Goal: Use online tool/utility: Utilize a website feature to perform a specific function

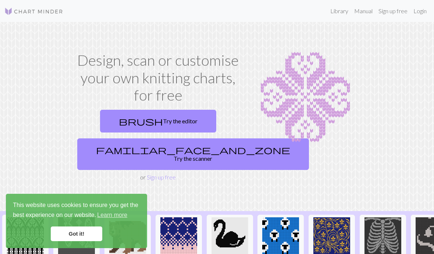
click at [184, 123] on link "brush Try the editor" at bounding box center [158, 121] width 116 height 23
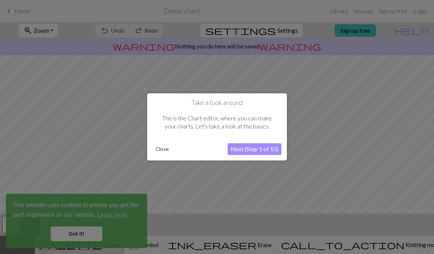
click at [261, 149] on button "Next (Step 1 of 10)" at bounding box center [254, 150] width 54 height 12
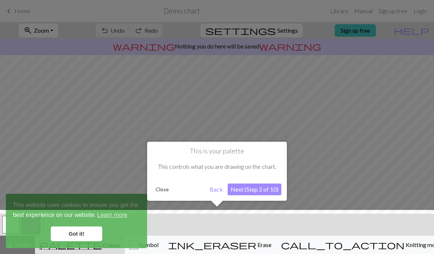
click at [250, 186] on button "Next (Step 2 of 10)" at bounding box center [254, 190] width 54 height 12
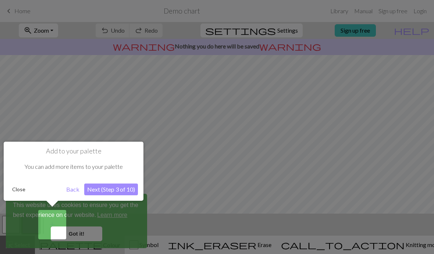
click at [130, 191] on button "Next (Step 3 of 10)" at bounding box center [111, 190] width 54 height 12
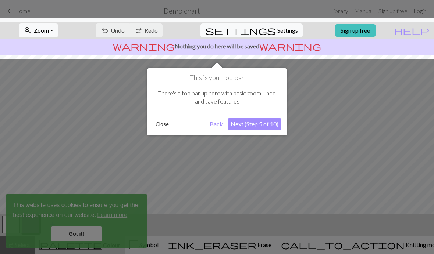
click at [251, 125] on button "Next (Step 5 of 10)" at bounding box center [254, 124] width 54 height 12
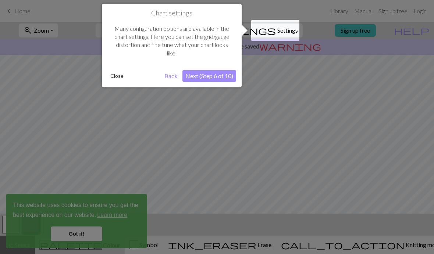
click at [219, 76] on button "Next (Step 6 of 10)" at bounding box center [209, 76] width 54 height 12
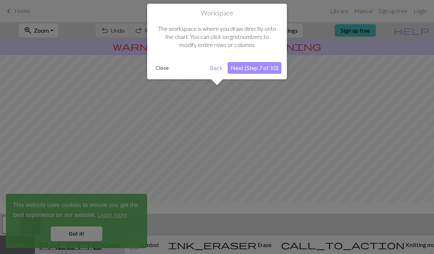
scroll to position [44, 0]
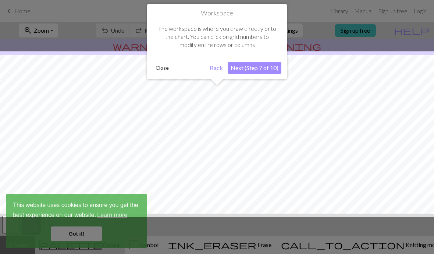
click at [257, 69] on button "Next (Step 7 of 10)" at bounding box center [254, 68] width 54 height 12
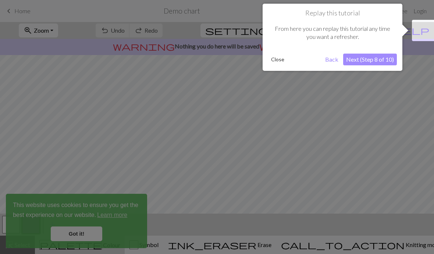
click at [362, 54] on button "Next (Step 8 of 10)" at bounding box center [370, 60] width 54 height 12
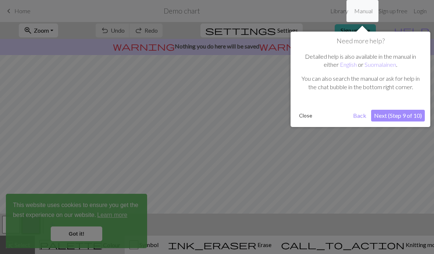
click at [387, 107] on div "Need more help? Detailed help is also available in the manual in either English…" at bounding box center [360, 80] width 140 height 96
click at [384, 120] on button "Next (Step 9 of 10)" at bounding box center [398, 116] width 54 height 12
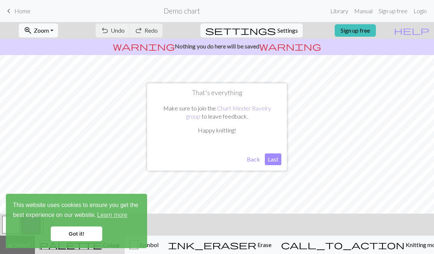
click at [275, 160] on button "Last" at bounding box center [273, 160] width 17 height 12
click at [283, 33] on span "Settings" at bounding box center [287, 30] width 21 height 9
select select "aran"
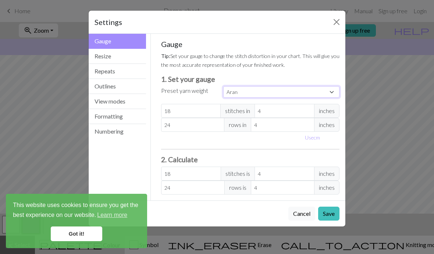
click at [257, 91] on select "Custom Square Lace Light Fingering Fingering Sport Double knit Worsted Aran Bul…" at bounding box center [281, 91] width 116 height 11
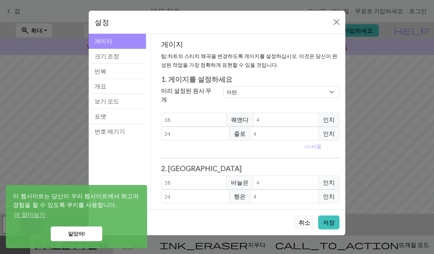
click at [132, 55] on button "크기 조정" at bounding box center [117, 56] width 57 height 15
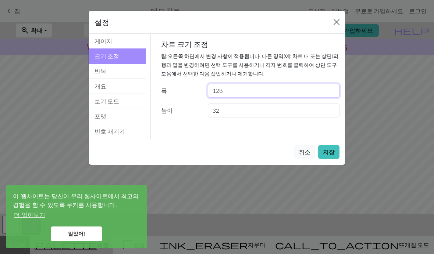
type input "128"
type input "48"
click at [325, 148] on button "저장" at bounding box center [328, 152] width 21 height 14
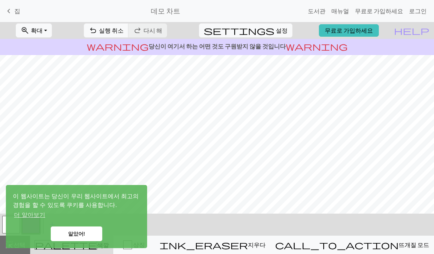
click at [276, 31] on span "설정" at bounding box center [282, 30] width 12 height 9
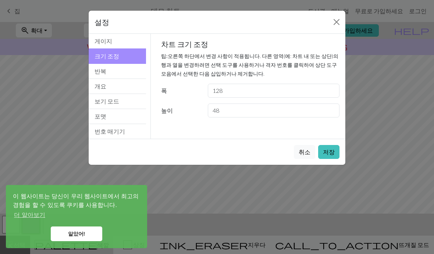
click at [272, 29] on div "설정" at bounding box center [217, 22] width 257 height 23
click at [93, 235] on link "알았어!" at bounding box center [76, 234] width 51 height 15
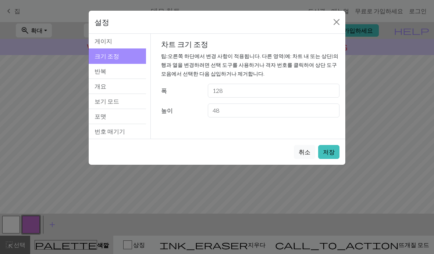
click at [143, 192] on div "설정 Resize Gauge Resize Repeats Outlines View modes Formatting Numbering 게이지 크기 …" at bounding box center [217, 127] width 434 height 254
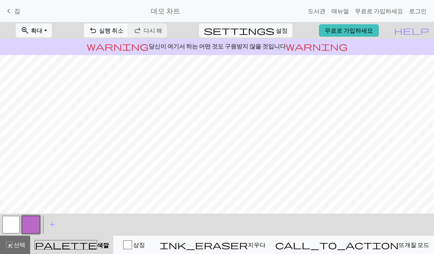
click at [29, 223] on button "button" at bounding box center [31, 225] width 18 height 18
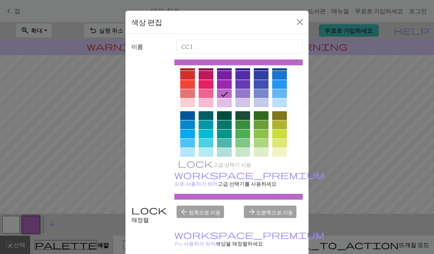
scroll to position [16, 0]
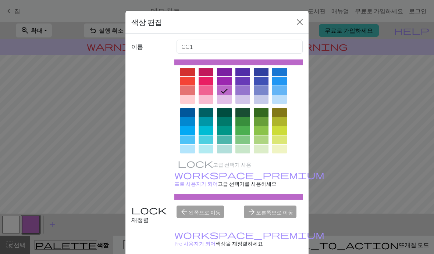
click at [208, 162] on div at bounding box center [205, 162] width 15 height 9
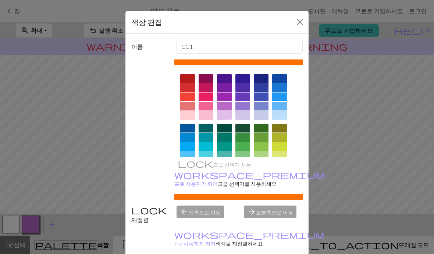
scroll to position [0, 0]
click at [294, 22] on button "닫다" at bounding box center [300, 22] width 12 height 12
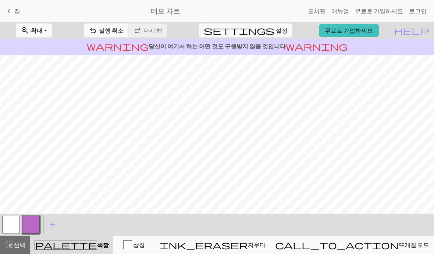
click at [29, 223] on button "button" at bounding box center [31, 225] width 18 height 18
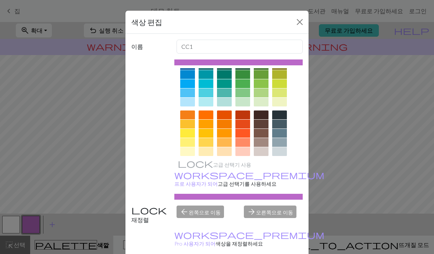
scroll to position [73, 0]
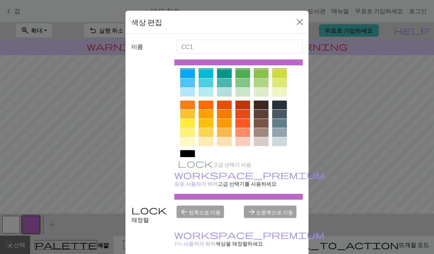
click at [206, 105] on div at bounding box center [205, 105] width 15 height 9
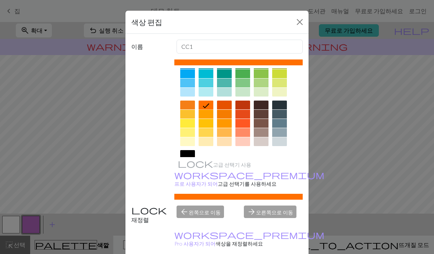
click at [185, 105] on div at bounding box center [187, 105] width 15 height 9
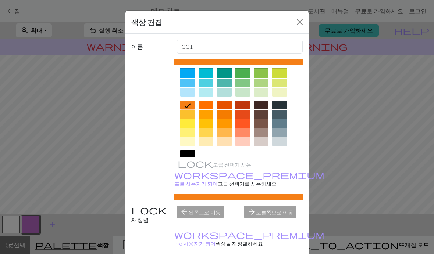
click at [202, 104] on div at bounding box center [205, 105] width 15 height 9
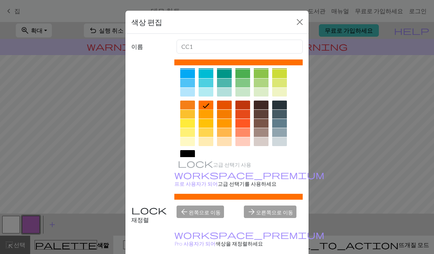
click at [267, 225] on div "arrow_forward 오른쪽으로 이동" at bounding box center [273, 215] width 68 height 19
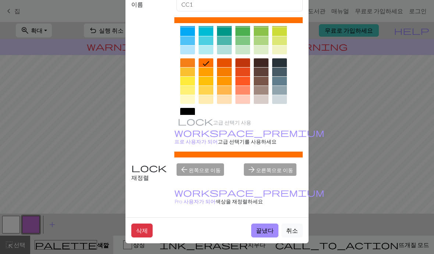
scroll to position [46, 0]
click at [266, 229] on button "끝냈다" at bounding box center [264, 231] width 27 height 14
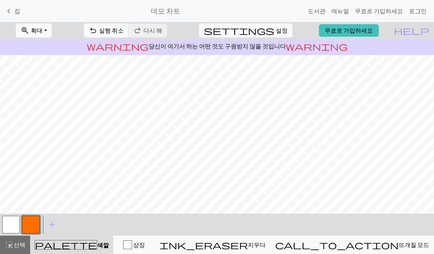
click at [14, 223] on button "button" at bounding box center [11, 225] width 18 height 18
click at [100, 241] on div "palette 색깔 색깔" at bounding box center [72, 245] width 74 height 10
click at [105, 244] on div "palette 색깔 색깔" at bounding box center [72, 245] width 74 height 10
click at [248, 248] on span "ink_eraser" at bounding box center [204, 245] width 88 height 10
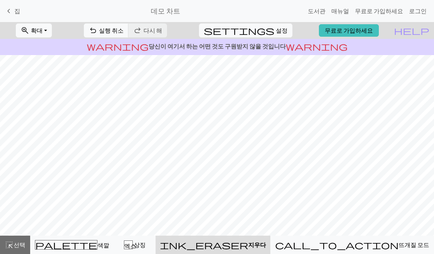
click at [129, 25] on button "undo 실행 취소 Undo" at bounding box center [106, 31] width 45 height 14
click at [129, 26] on button "undo 실행 취소 Undo" at bounding box center [106, 31] width 45 height 14
click at [129, 24] on button "undo 실행 취소 Undo" at bounding box center [106, 31] width 45 height 14
click at [162, 31] on span "다시 해" at bounding box center [152, 30] width 19 height 7
click at [75, 244] on span "palette" at bounding box center [66, 245] width 62 height 10
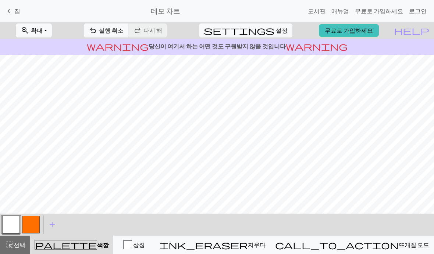
click at [155, 251] on button "상징" at bounding box center [134, 245] width 42 height 18
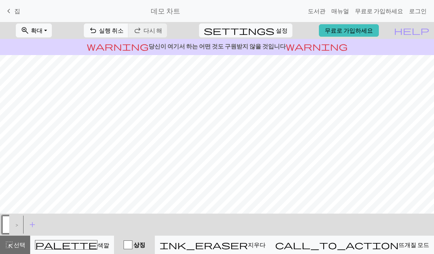
click at [155, 252] on button "상징" at bounding box center [134, 245] width 41 height 18
click at [10, 223] on div ">" at bounding box center [15, 225] width 12 height 20
click at [10, 222] on div ">" at bounding box center [15, 225] width 12 height 20
click at [15, 224] on div ">" at bounding box center [15, 225] width 12 height 20
click at [17, 223] on div ">" at bounding box center [15, 225] width 12 height 20
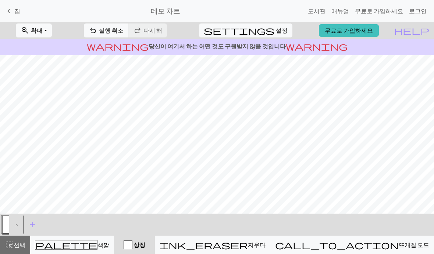
click at [19, 223] on div ">" at bounding box center [15, 225] width 12 height 20
click at [5, 227] on button "button" at bounding box center [11, 225] width 18 height 18
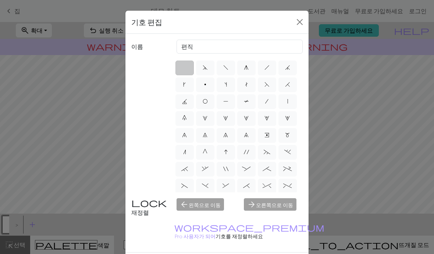
scroll to position [0, 0]
click at [295, 19] on button "닫다" at bounding box center [300, 22] width 12 height 12
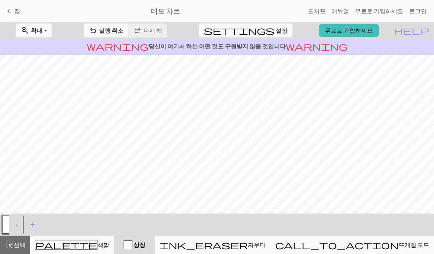
click at [5, 225] on button "button" at bounding box center [11, 225] width 18 height 18
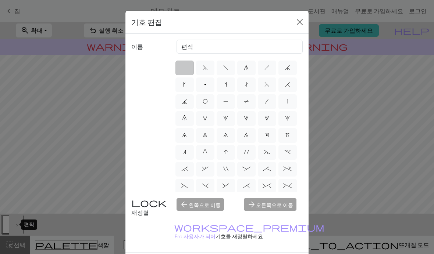
click at [301, 20] on button "닫다" at bounding box center [300, 22] width 12 height 12
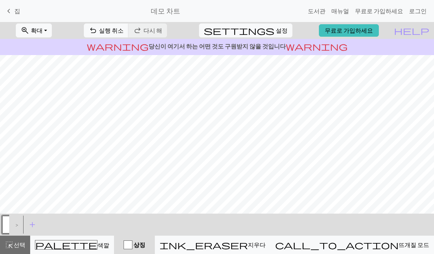
click at [370, 243] on span "call_to_action" at bounding box center [336, 245] width 123 height 10
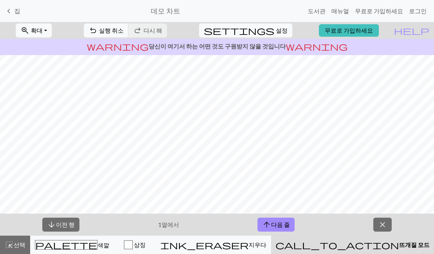
click at [381, 225] on span "close" at bounding box center [382, 225] width 9 height 10
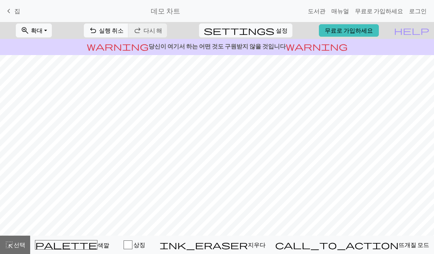
click at [97, 246] on span "색깔" at bounding box center [103, 245] width 12 height 7
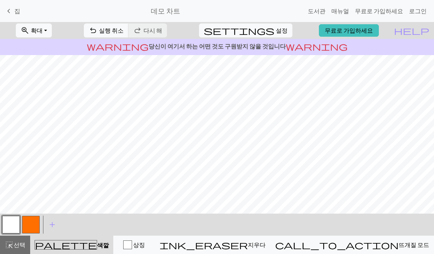
click at [94, 243] on div "palette 색깔 색깔" at bounding box center [72, 245] width 74 height 10
click at [265, 245] on span "지우다" at bounding box center [257, 244] width 18 height 7
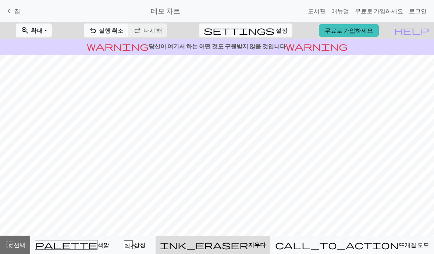
click at [97, 245] on span "색깔" at bounding box center [103, 245] width 12 height 7
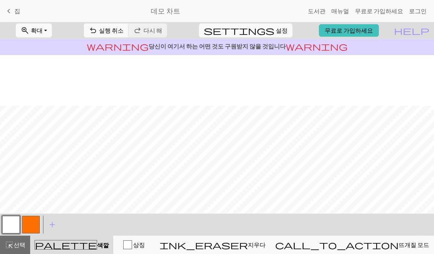
scroll to position [51, 0]
click at [32, 226] on button "button" at bounding box center [31, 225] width 18 height 18
click at [150, 248] on div "상징" at bounding box center [134, 245] width 32 height 9
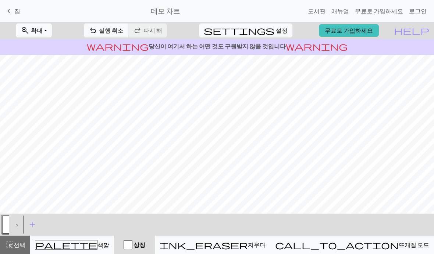
click at [9, 225] on div ">" at bounding box center [15, 225] width 12 height 20
click at [17, 223] on div ">" at bounding box center [15, 225] width 12 height 20
click at [34, 226] on span "add" at bounding box center [32, 225] width 9 height 10
click at [257, 244] on div "ink_eraser [PERSON_NAME]" at bounding box center [213, 245] width 106 height 9
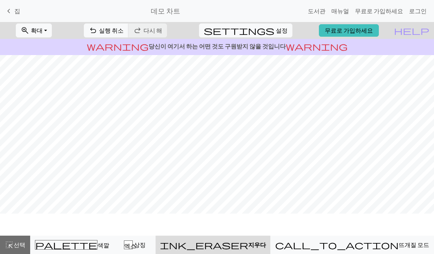
scroll to position [29, 0]
click at [359, 242] on div "call_to_action 뜨개질 모드 뜨개질 모드" at bounding box center [352, 245] width 154 height 9
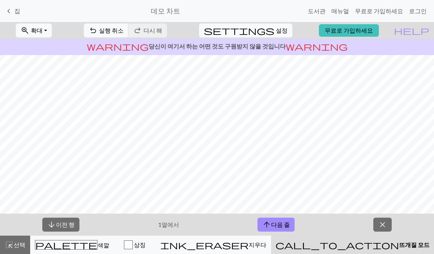
click at [97, 248] on span "색깔" at bounding box center [103, 245] width 12 height 7
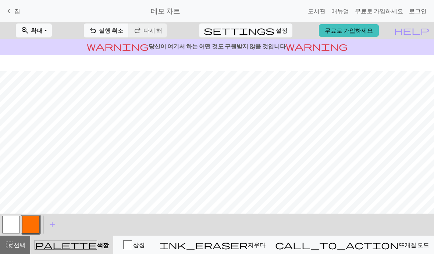
scroll to position [51, 0]
click at [129, 26] on button "undo 실행 취소 Undo" at bounding box center [106, 31] width 45 height 14
click at [123, 33] on span "실행 취소" at bounding box center [111, 30] width 25 height 7
click at [259, 239] on button "ink_eraser [PERSON_NAME]" at bounding box center [212, 245] width 115 height 18
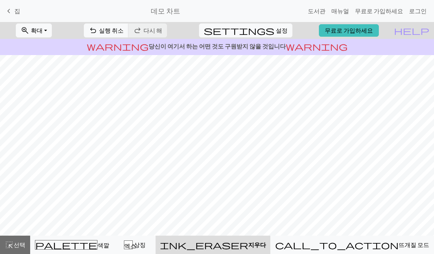
click at [97, 30] on span "undo" at bounding box center [93, 30] width 9 height 10
click at [97, 33] on span "undo" at bounding box center [93, 30] width 9 height 10
click at [97, 31] on span "undo" at bounding box center [93, 30] width 9 height 10
click at [123, 31] on span "실행 취소" at bounding box center [111, 30] width 25 height 7
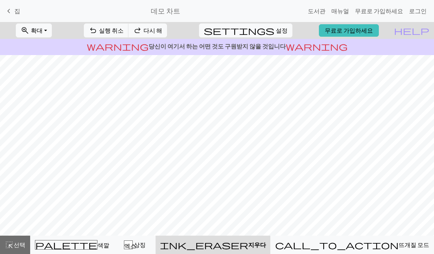
click at [123, 31] on span "실행 취소" at bounding box center [111, 30] width 25 height 7
click at [162, 32] on span "다시 해" at bounding box center [152, 30] width 19 height 7
click at [162, 31] on span "다시 해" at bounding box center [152, 30] width 19 height 7
click at [123, 27] on span "실행 취소" at bounding box center [111, 30] width 25 height 7
click at [162, 30] on span "다시 해" at bounding box center [152, 30] width 19 height 7
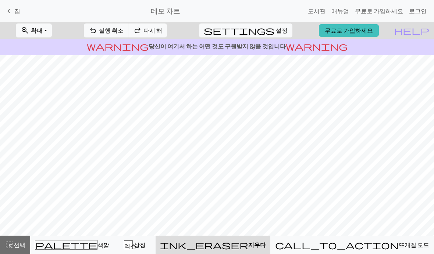
click at [97, 243] on span "색깔" at bounding box center [103, 245] width 12 height 7
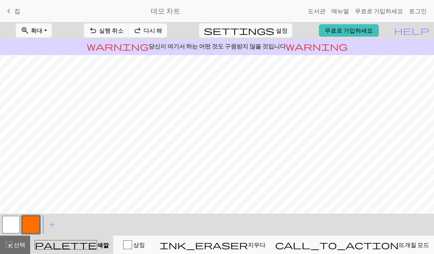
click at [14, 232] on button "button" at bounding box center [11, 225] width 18 height 18
click at [33, 231] on button "button" at bounding box center [31, 225] width 18 height 18
click at [97, 26] on span "undo" at bounding box center [93, 30] width 9 height 10
click at [11, 233] on button "button" at bounding box center [11, 225] width 18 height 18
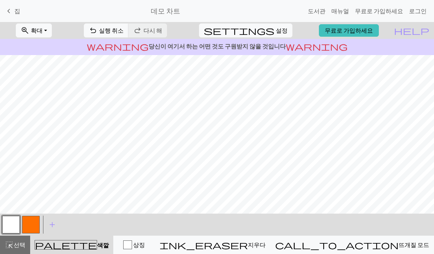
click at [12, 222] on button "button" at bounding box center [11, 225] width 18 height 18
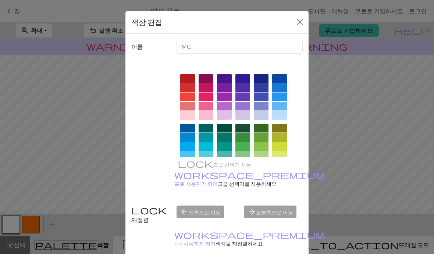
click at [296, 22] on button "닫다" at bounding box center [300, 22] width 12 height 12
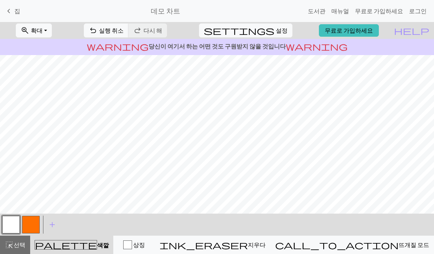
click at [30, 225] on button "button" at bounding box center [31, 225] width 18 height 18
